Goal: Information Seeking & Learning: Compare options

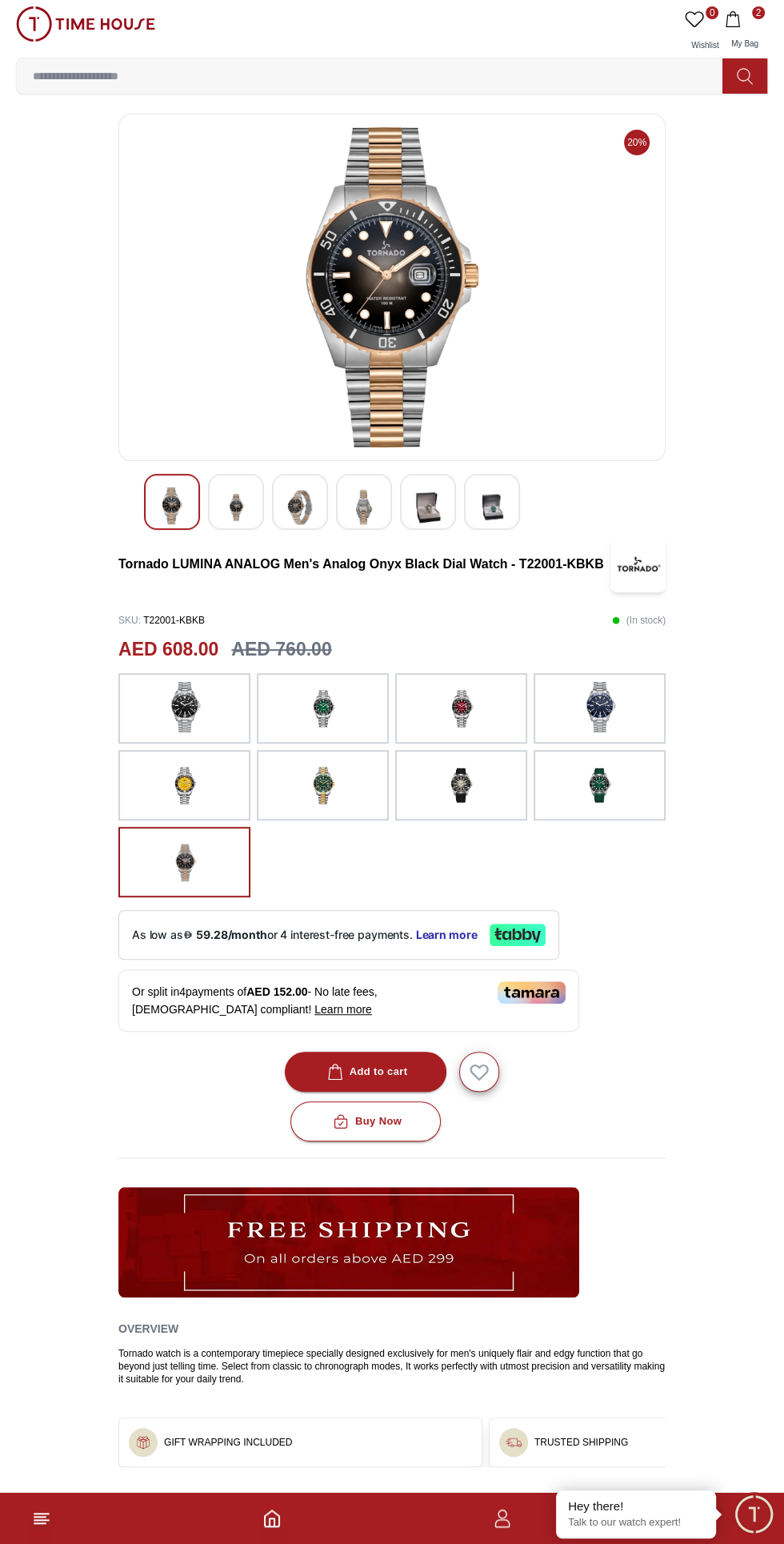
click at [414, 335] on img at bounding box center [392, 287] width 520 height 320
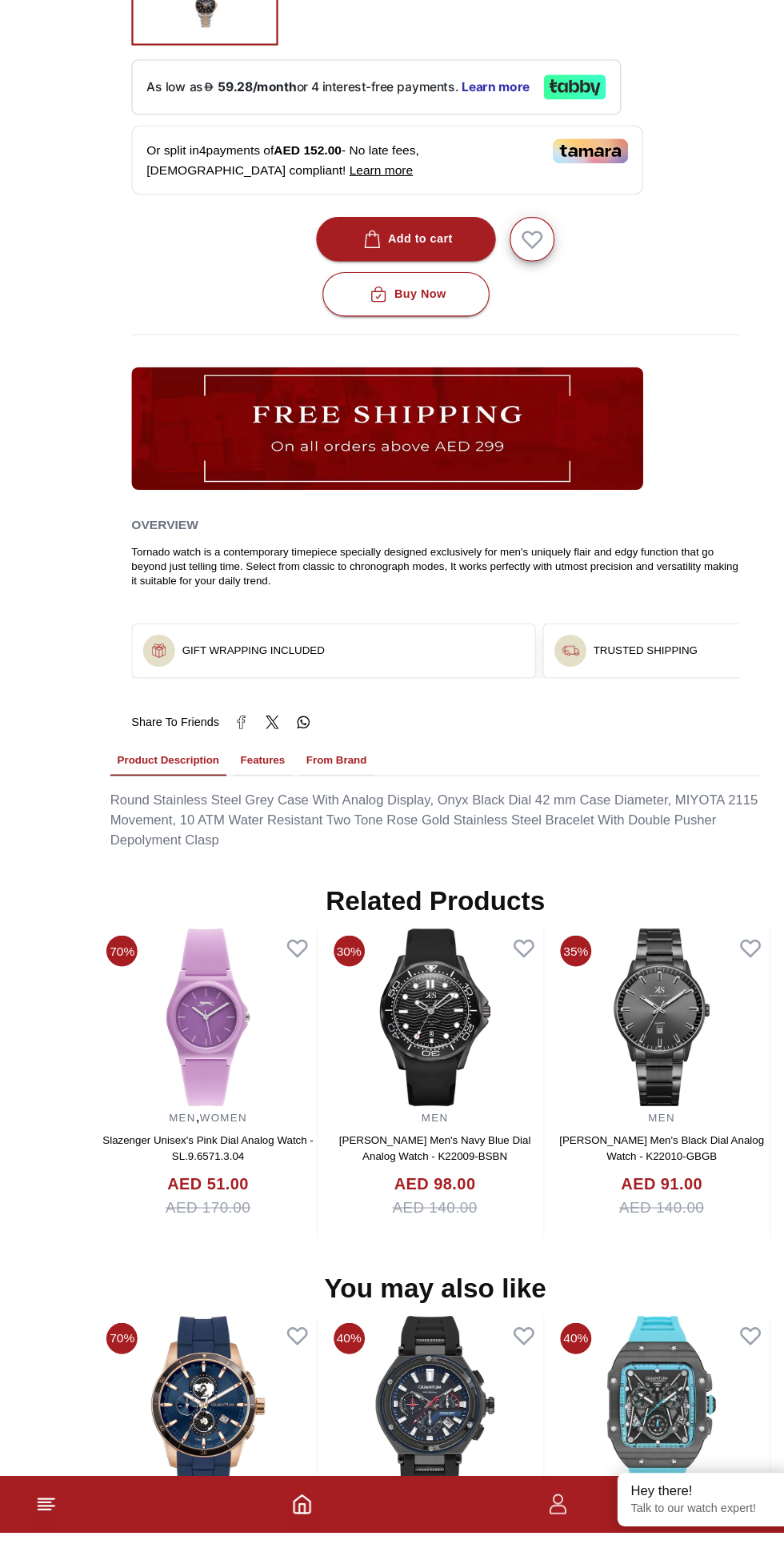
scroll to position [849, 0]
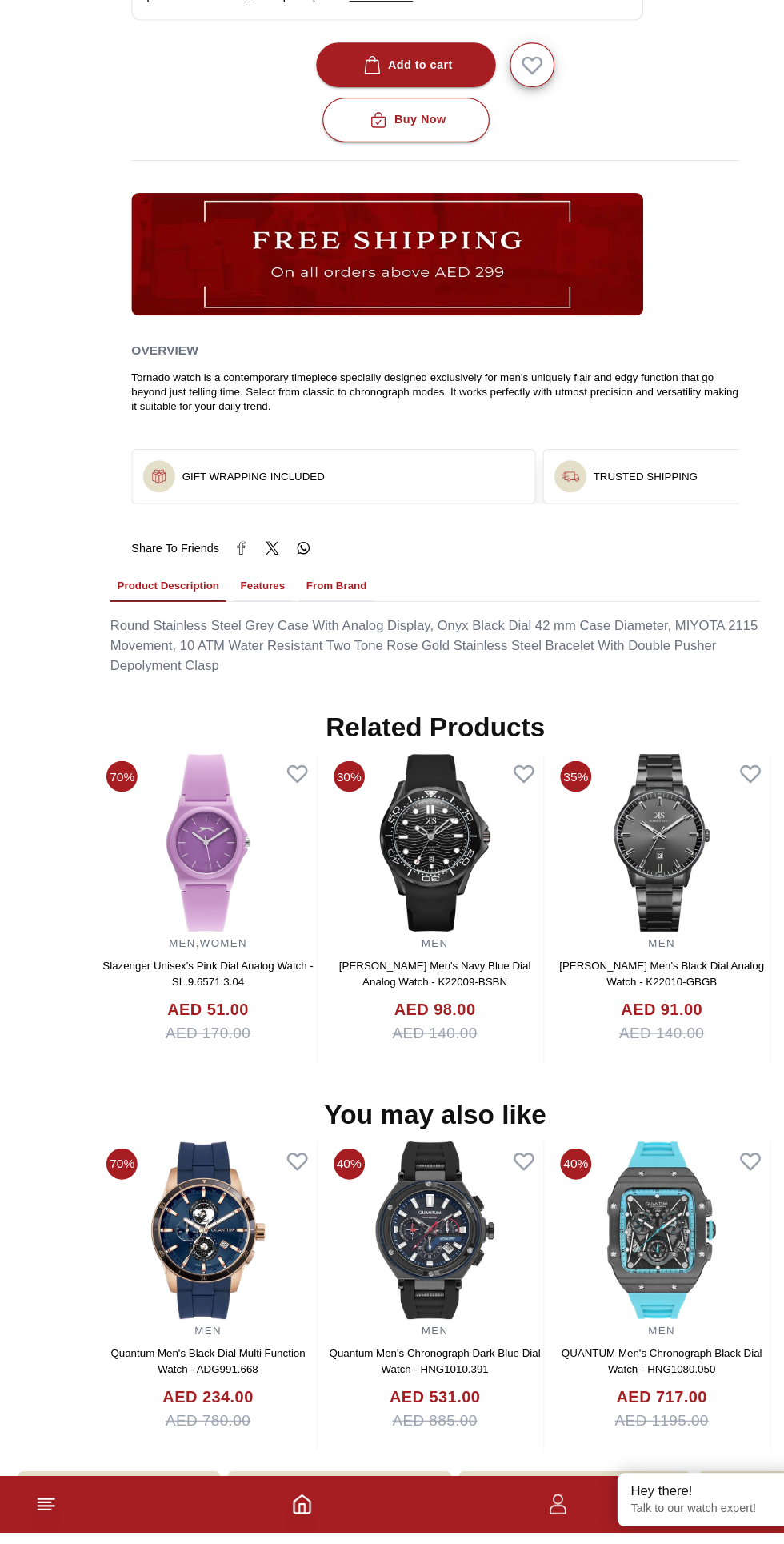
click at [182, 1266] on img at bounding box center [187, 1271] width 195 height 160
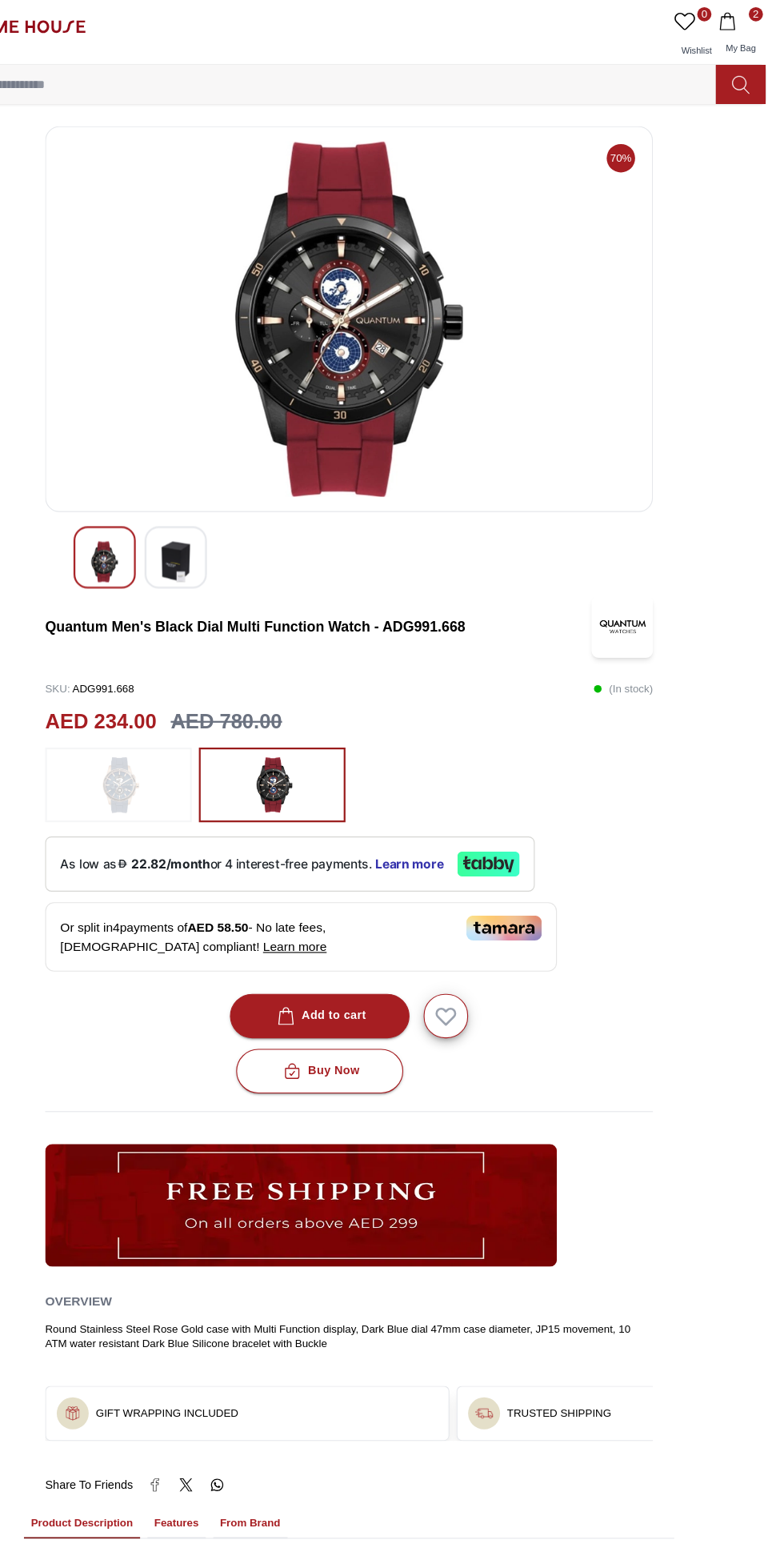
click at [197, 706] on img at bounding box center [184, 706] width 40 height 52
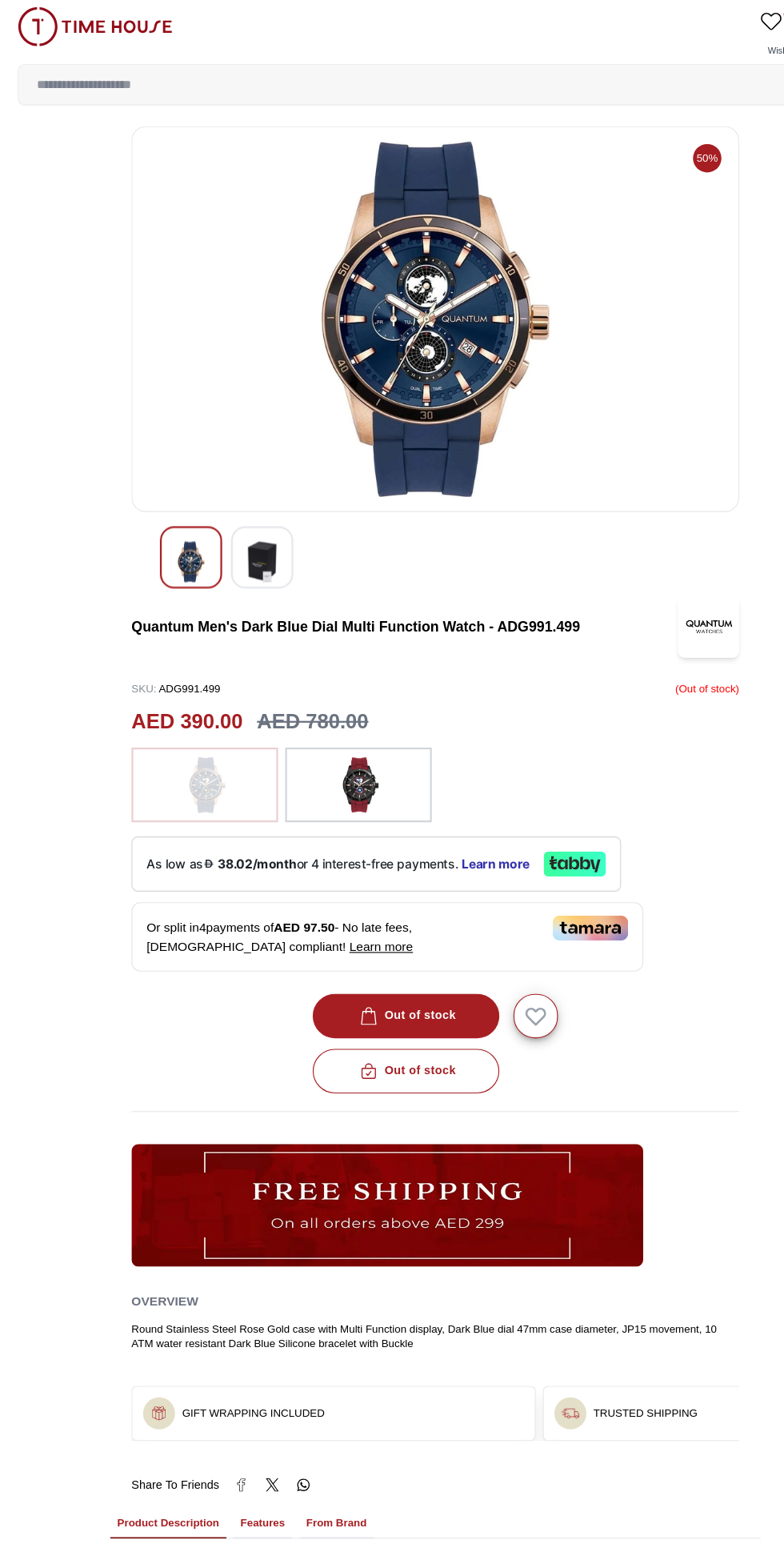
click at [453, 328] on img at bounding box center [392, 287] width 520 height 320
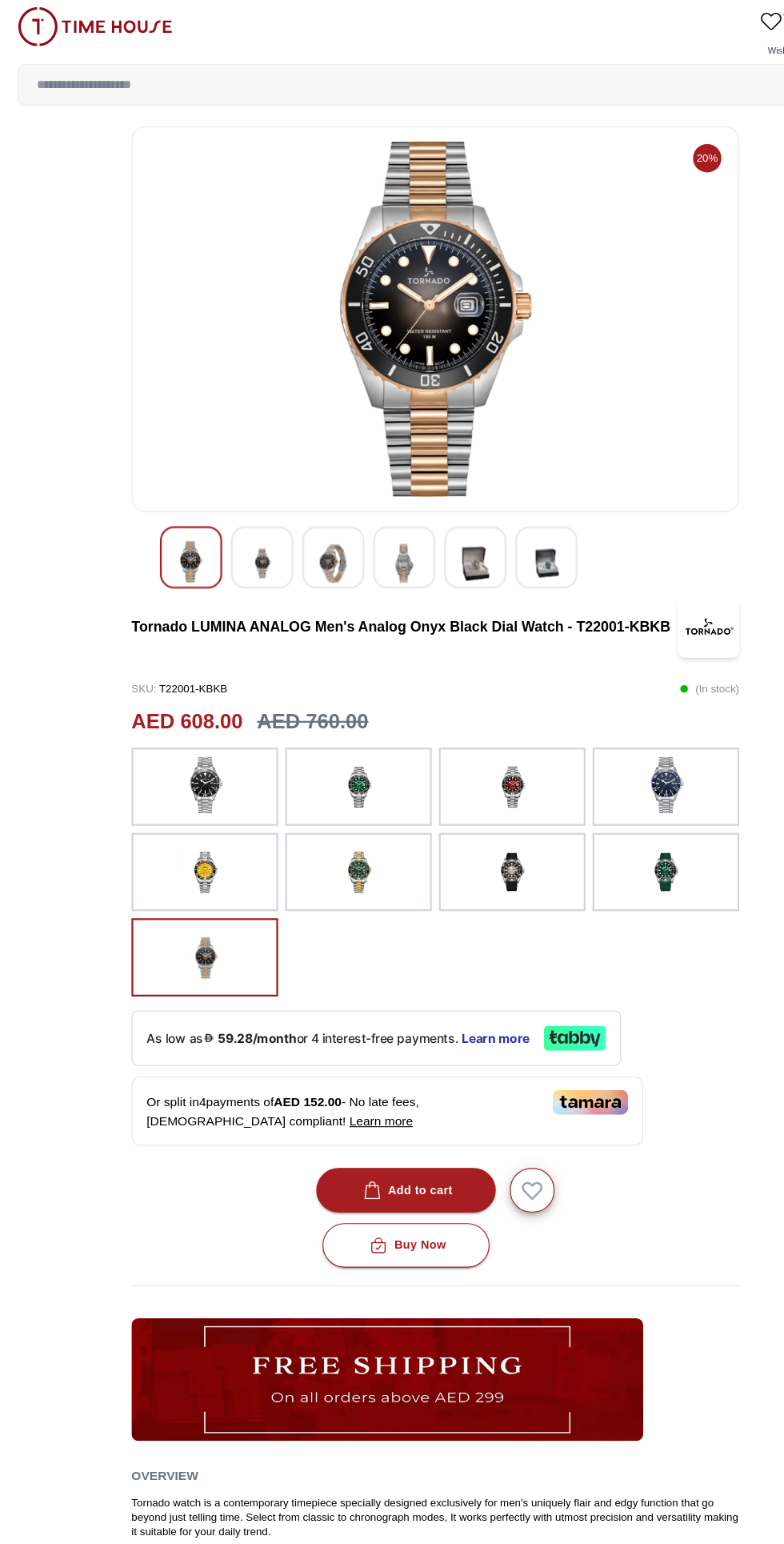
click at [421, 323] on img at bounding box center [392, 287] width 520 height 320
click at [425, 313] on img at bounding box center [392, 287] width 520 height 320
click at [224, 519] on img at bounding box center [236, 506] width 29 height 39
